Goal: Information Seeking & Learning: Check status

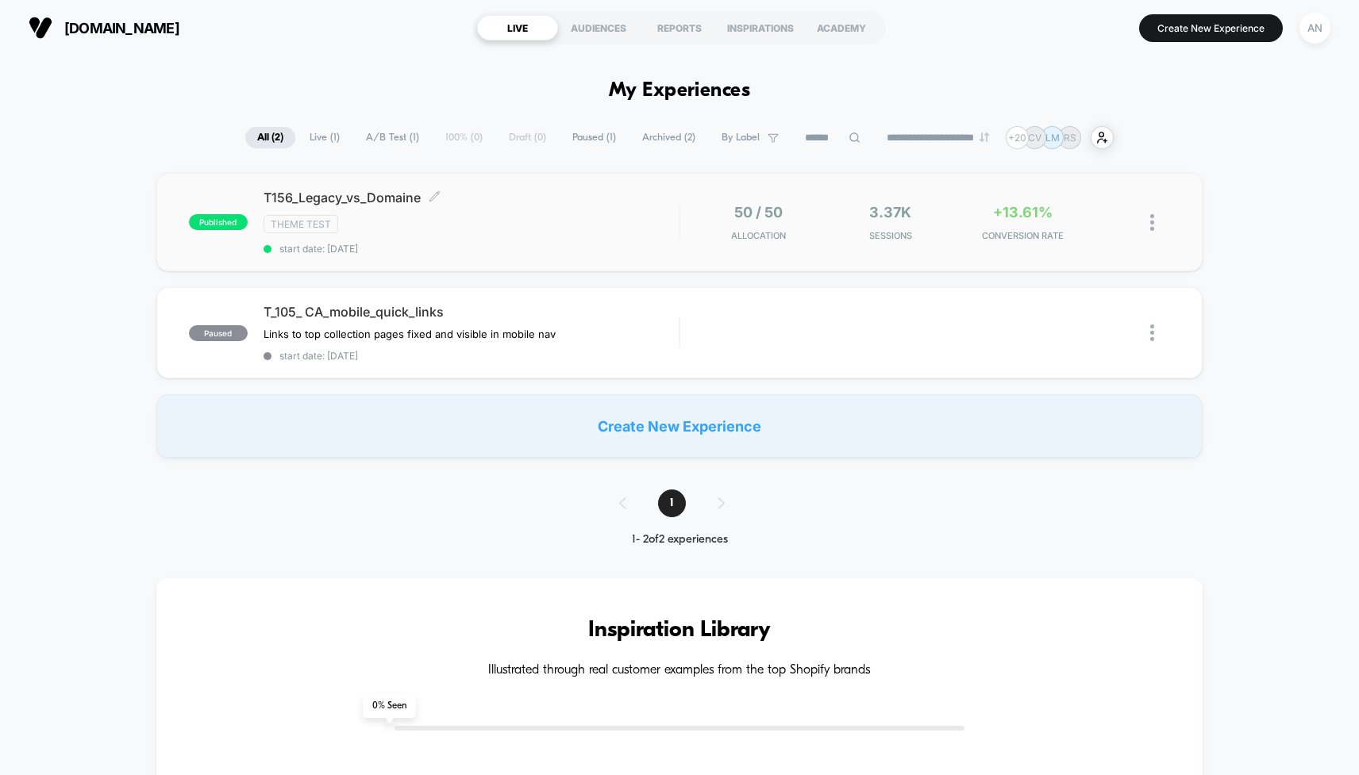
click at [536, 226] on div "Theme Test" at bounding box center [470, 224] width 415 height 18
